Goal: Task Accomplishment & Management: Manage account settings

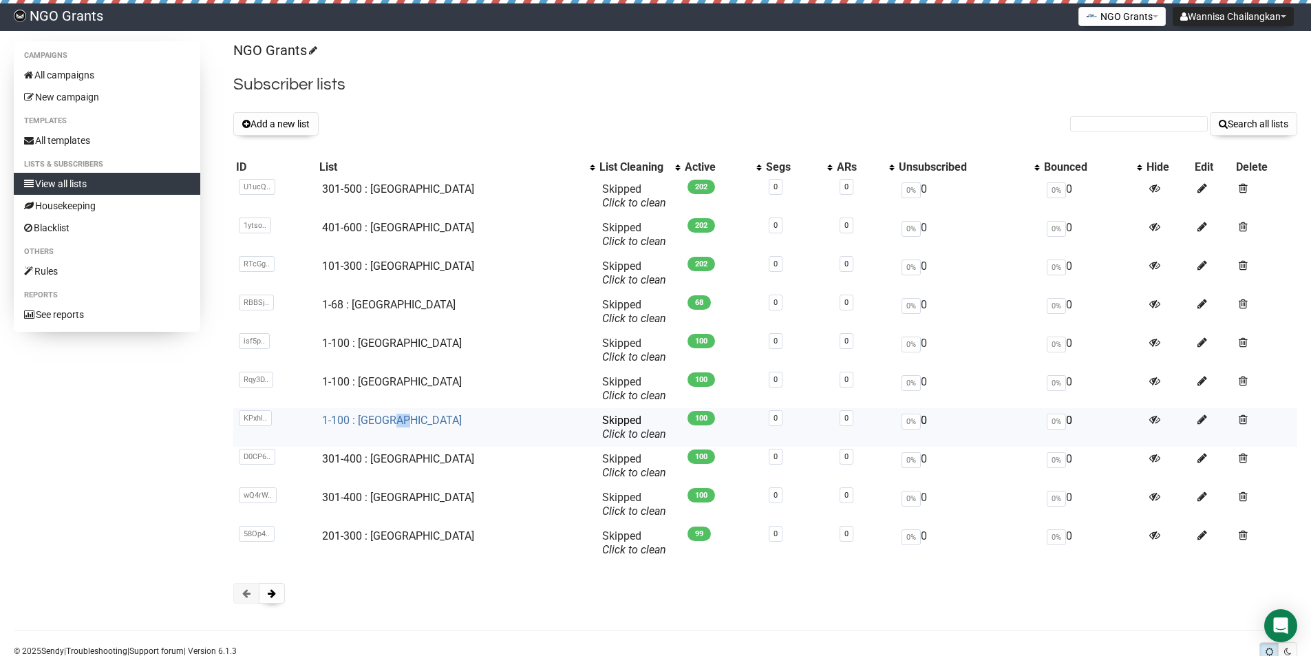
drag, startPoint x: 425, startPoint y: 421, endPoint x: 400, endPoint y: 421, distance: 24.8
click at [400, 421] on td "1-100 : [GEOGRAPHIC_DATA]" at bounding box center [456, 427] width 279 height 39
drag, startPoint x: 439, startPoint y: 269, endPoint x: 328, endPoint y: 268, distance: 111.5
click at [328, 268] on td "101-300 : [GEOGRAPHIC_DATA]" at bounding box center [456, 273] width 279 height 39
copy link "101-300 : [GEOGRAPHIC_DATA]"
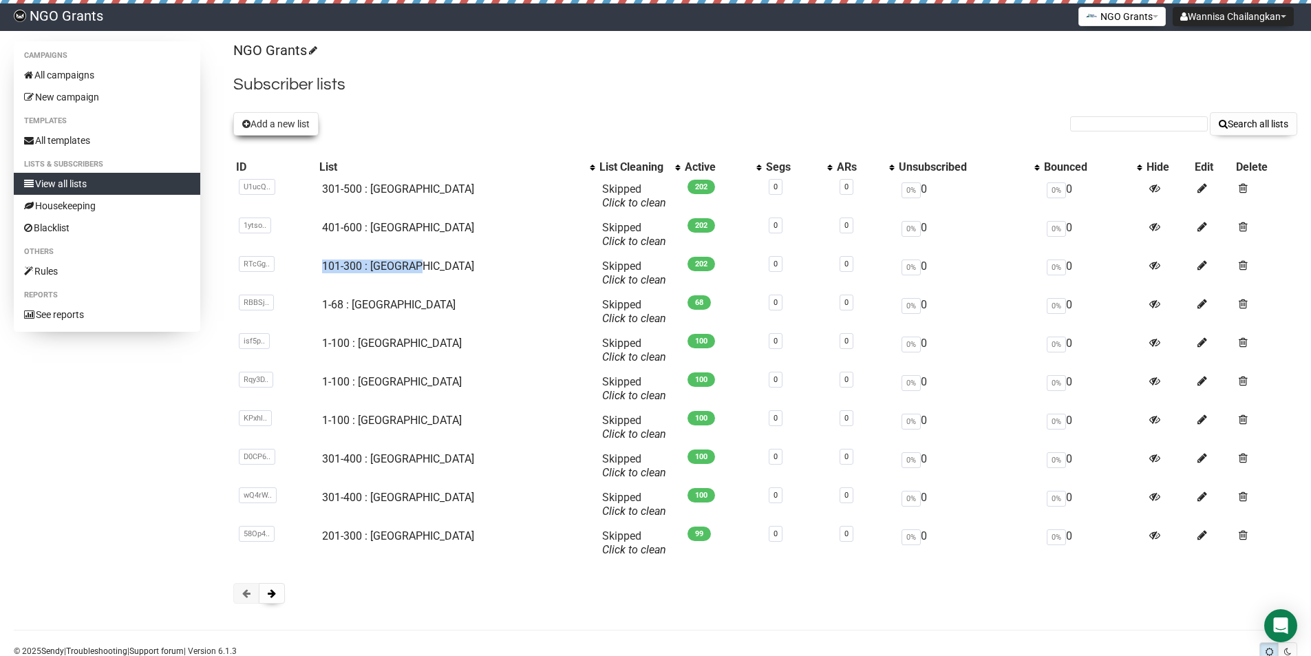
click at [297, 128] on button "Add a new list" at bounding box center [275, 123] width 85 height 23
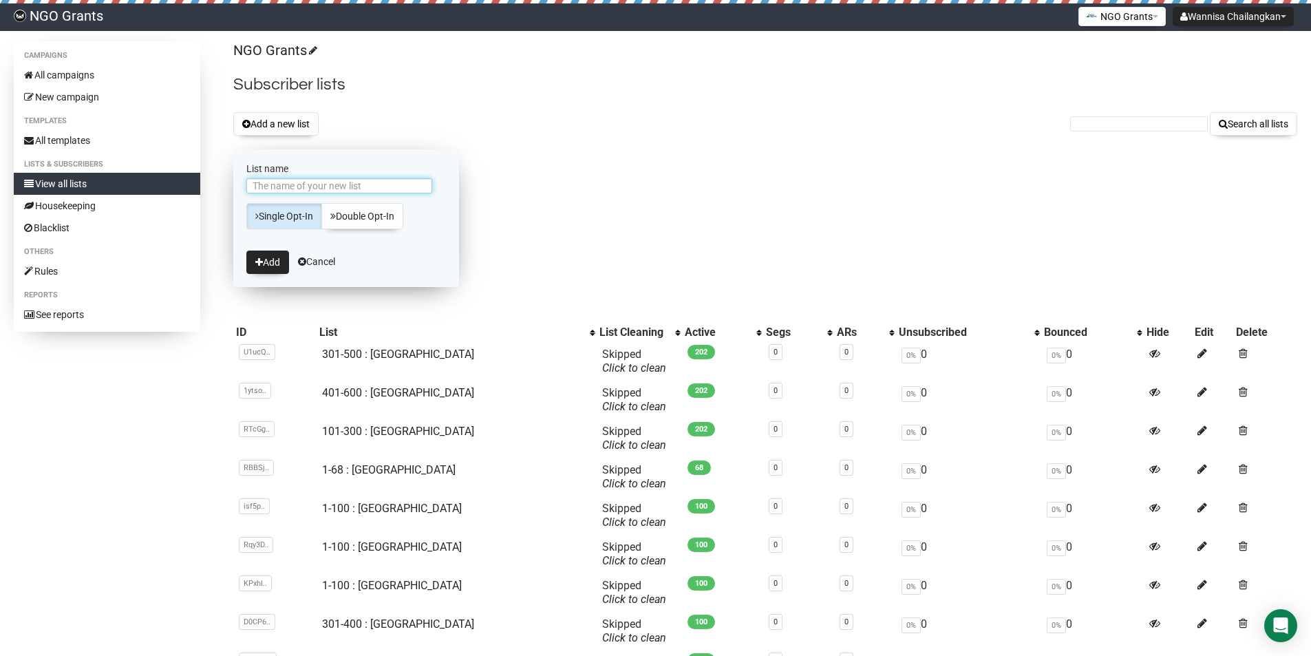
paste input "101-300 : [GEOGRAPHIC_DATA]"
drag, startPoint x: 271, startPoint y: 187, endPoint x: 236, endPoint y: 189, distance: 35.2
click at [236, 189] on form "List name 101-300 : Malaysia Single Opt-In Double Opt-In Add Cancel" at bounding box center [346, 218] width 226 height 138
type input "301-500 : [GEOGRAPHIC_DATA]"
click at [253, 268] on button "Add" at bounding box center [267, 262] width 43 height 23
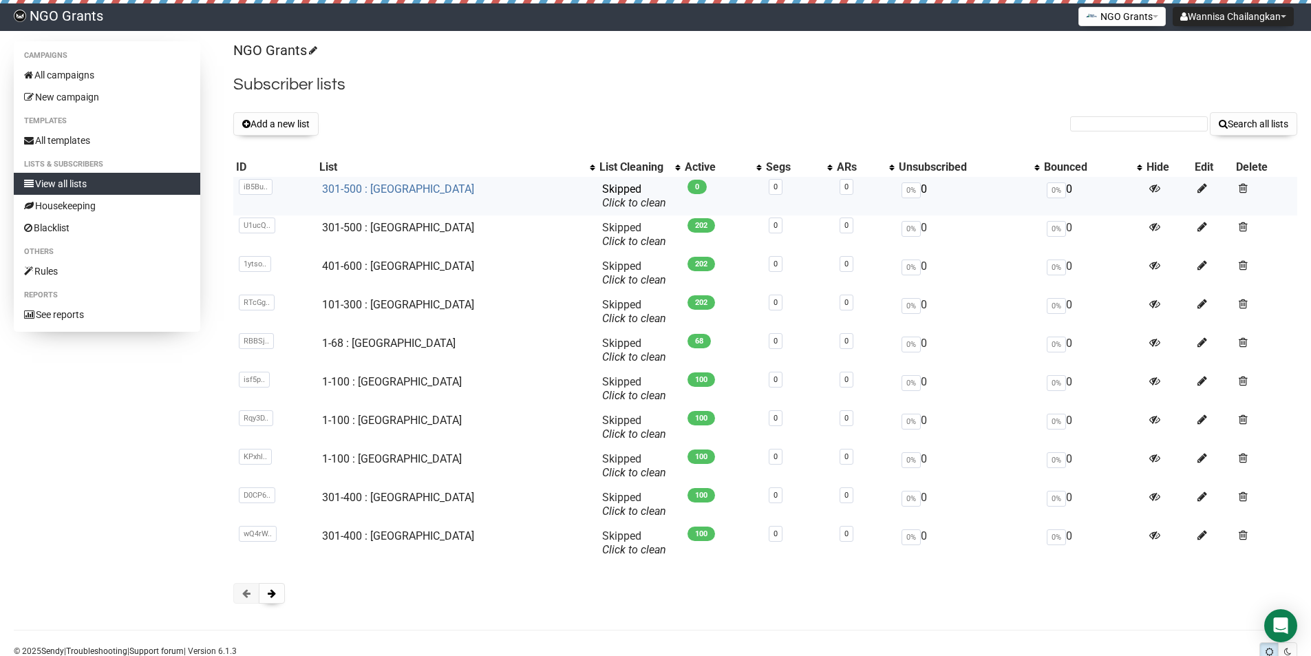
click at [392, 190] on link "301-500 : [GEOGRAPHIC_DATA]" at bounding box center [398, 188] width 152 height 13
drag, startPoint x: 433, startPoint y: 229, endPoint x: 452, endPoint y: 136, distance: 94.8
click at [452, 136] on div "NGO Grants Subscriber lists Add a new list Search all lists List name Single Op…" at bounding box center [765, 329] width 1064 height 576
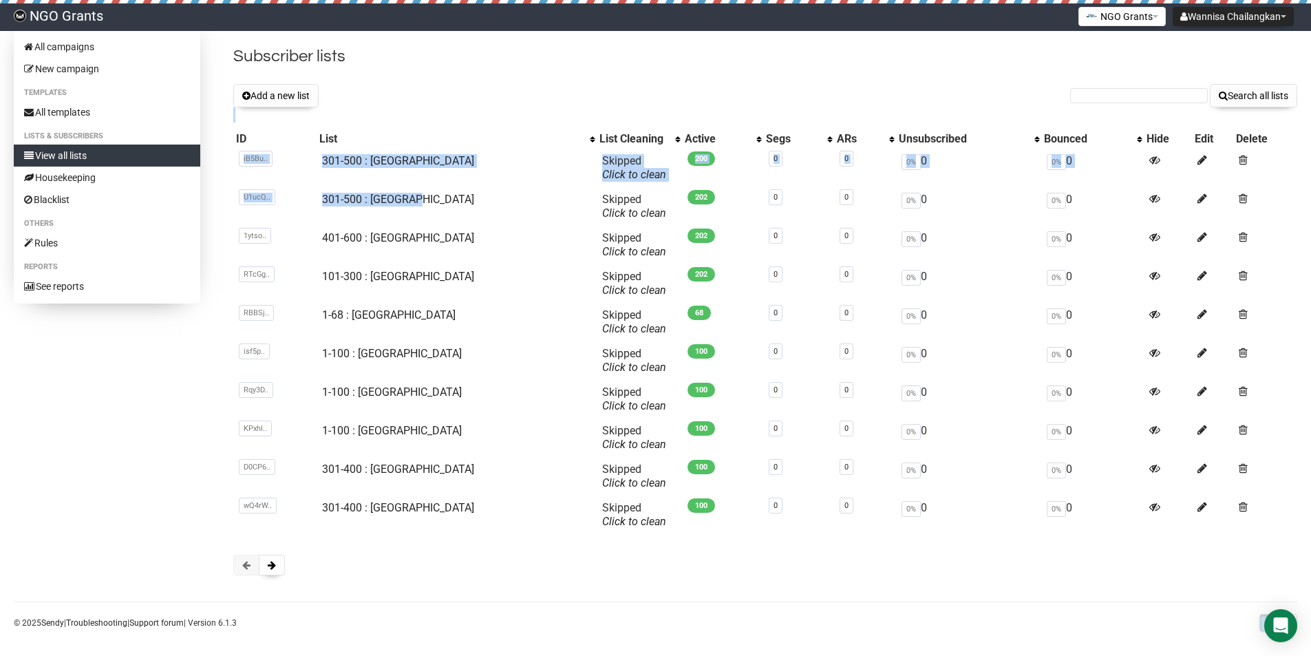
click at [465, 132] on div "List" at bounding box center [450, 139] width 263 height 14
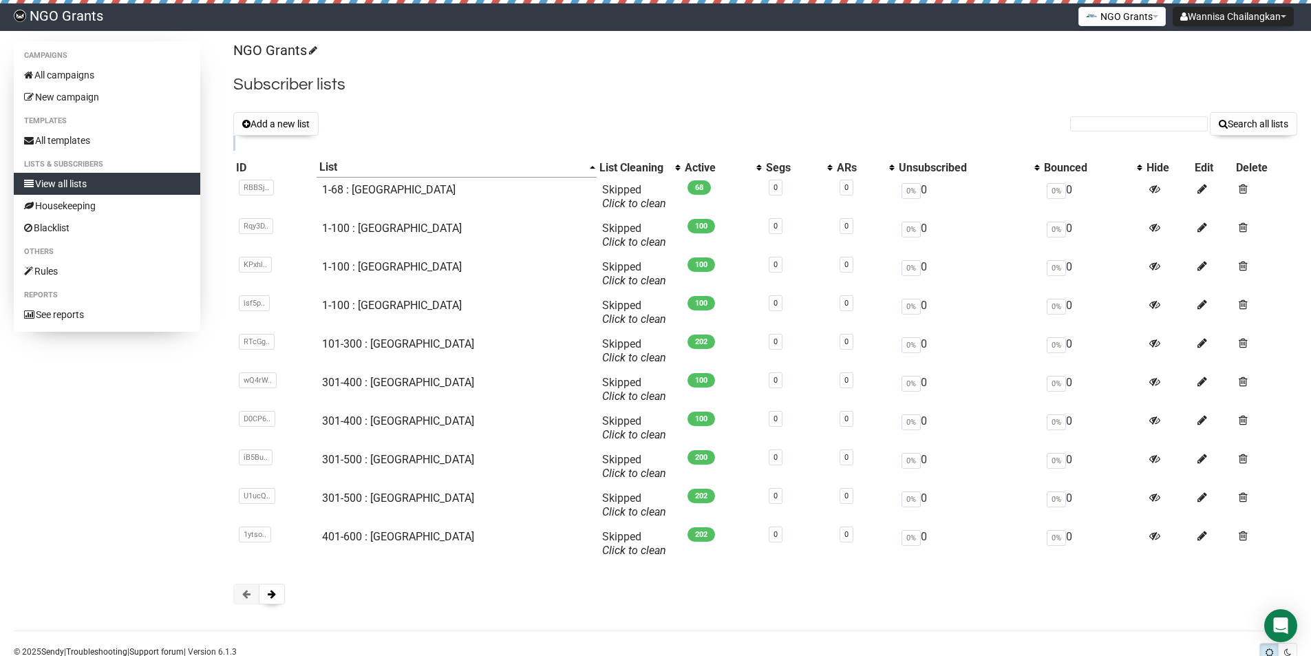
click at [436, 173] on div "List" at bounding box center [450, 167] width 263 height 14
drag, startPoint x: 405, startPoint y: 188, endPoint x: 330, endPoint y: 195, distance: 75.3
click at [330, 195] on td "401-600 : [GEOGRAPHIC_DATA]" at bounding box center [456, 197] width 279 height 39
copy link "401-600 : [GEOGRAPHIC_DATA]"
click at [284, 126] on button "Add a new list" at bounding box center [275, 123] width 85 height 23
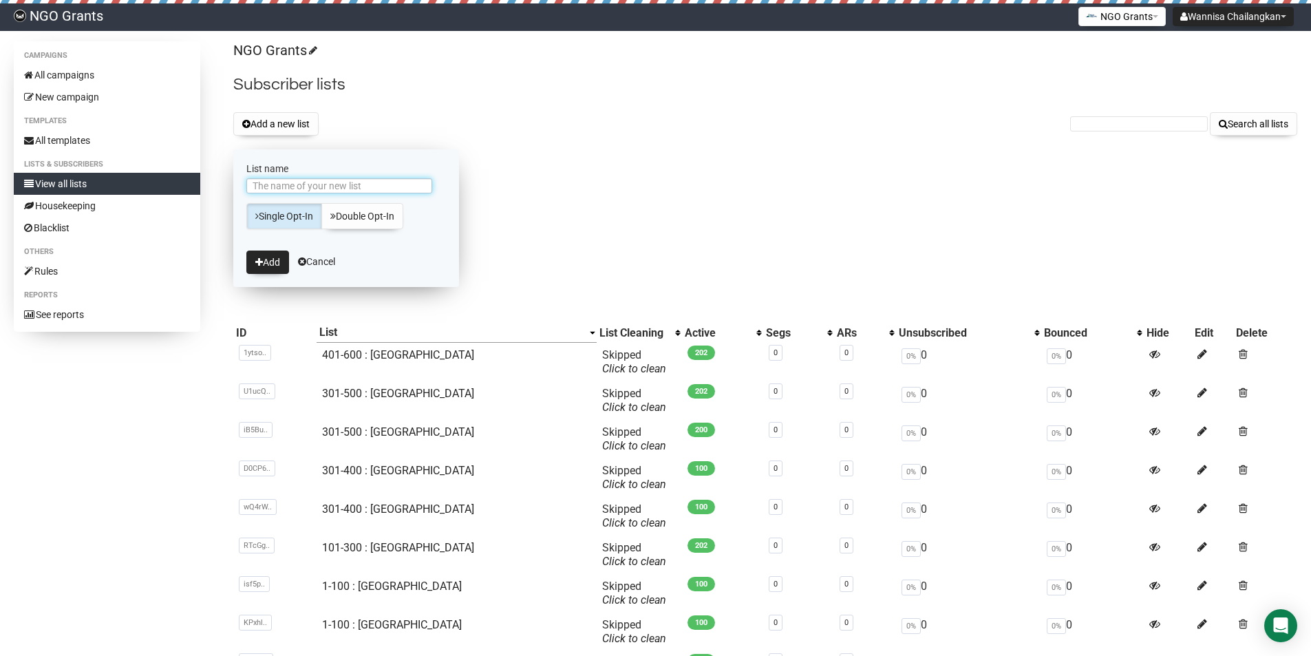
click at [328, 192] on input "List name" at bounding box center [339, 185] width 186 height 15
paste input "401-600 : [GEOGRAPHIC_DATA]"
click at [278, 187] on input "401-600 : [GEOGRAPHIC_DATA]" at bounding box center [339, 185] width 186 height 15
drag, startPoint x: 286, startPoint y: 184, endPoint x: 224, endPoint y: 184, distance: 62.6
click at [224, 184] on div "Campaigns All campaigns New campaign Templates All templates Lists & subscriber…" at bounding box center [656, 412] width 1284 height 742
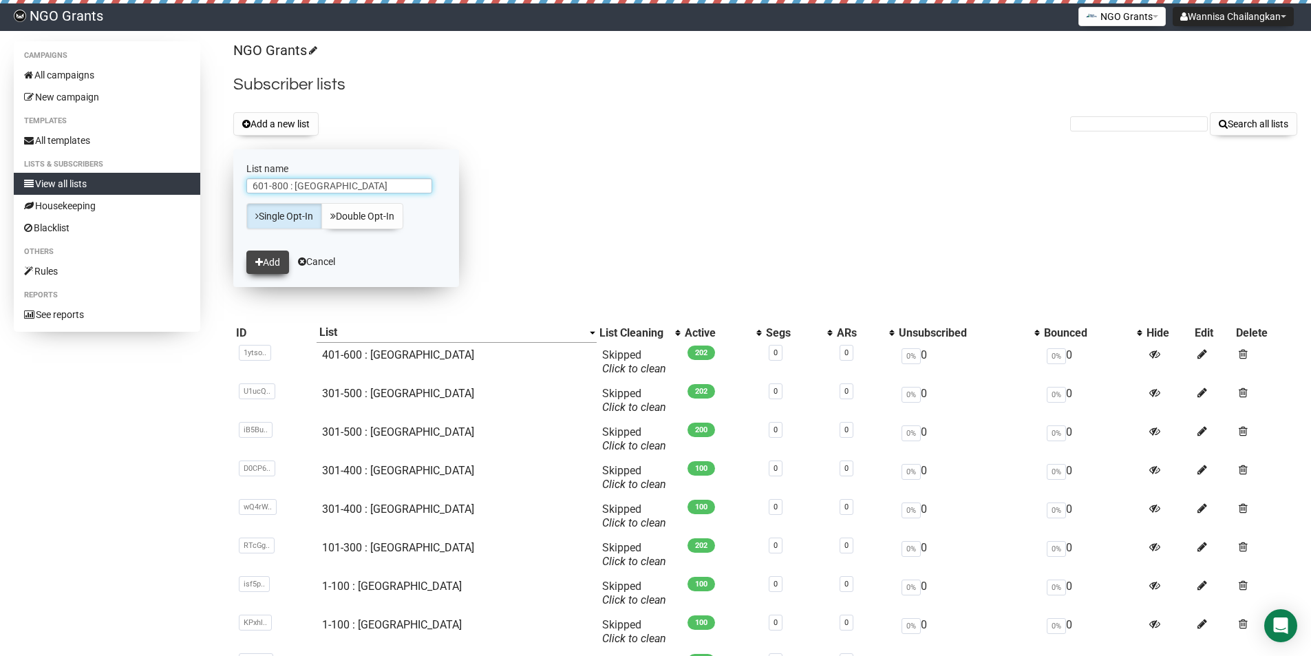
type input "601-800 : [GEOGRAPHIC_DATA]"
click at [268, 264] on button "Add" at bounding box center [267, 262] width 43 height 23
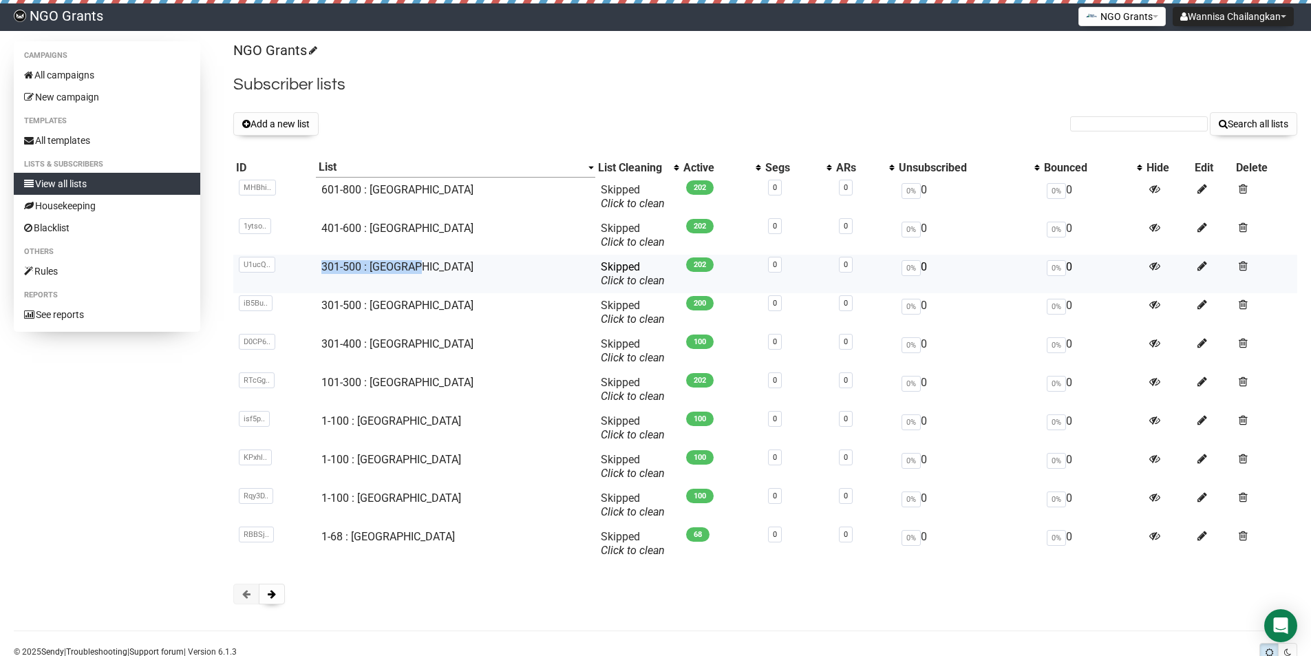
copy link "301-500 : [GEOGRAPHIC_DATA]"
drag, startPoint x: 432, startPoint y: 265, endPoint x: 328, endPoint y: 270, distance: 104.1
click at [328, 270] on td "301-500 : [GEOGRAPHIC_DATA]" at bounding box center [456, 274] width 280 height 39
click at [299, 123] on button "Add a new list" at bounding box center [275, 123] width 85 height 23
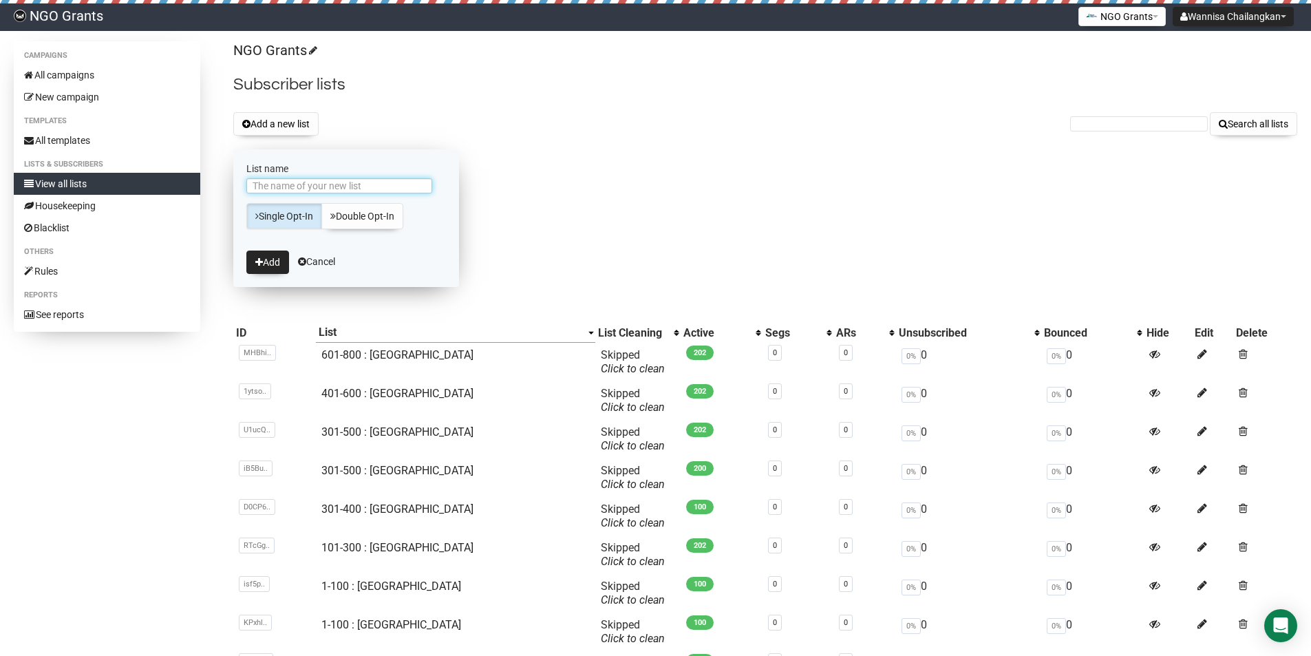
paste input "301-500 : [GEOGRAPHIC_DATA]"
drag, startPoint x: 284, startPoint y: 184, endPoint x: 245, endPoint y: 185, distance: 39.3
click at [245, 188] on form "List name 301-500 : Pakistan Single Opt-In Double Opt-In Add Cancel" at bounding box center [346, 218] width 226 height 138
type input "501-700 : [GEOGRAPHIC_DATA]"
click at [271, 261] on button "Add" at bounding box center [267, 262] width 43 height 23
